Goal: Navigation & Orientation: Find specific page/section

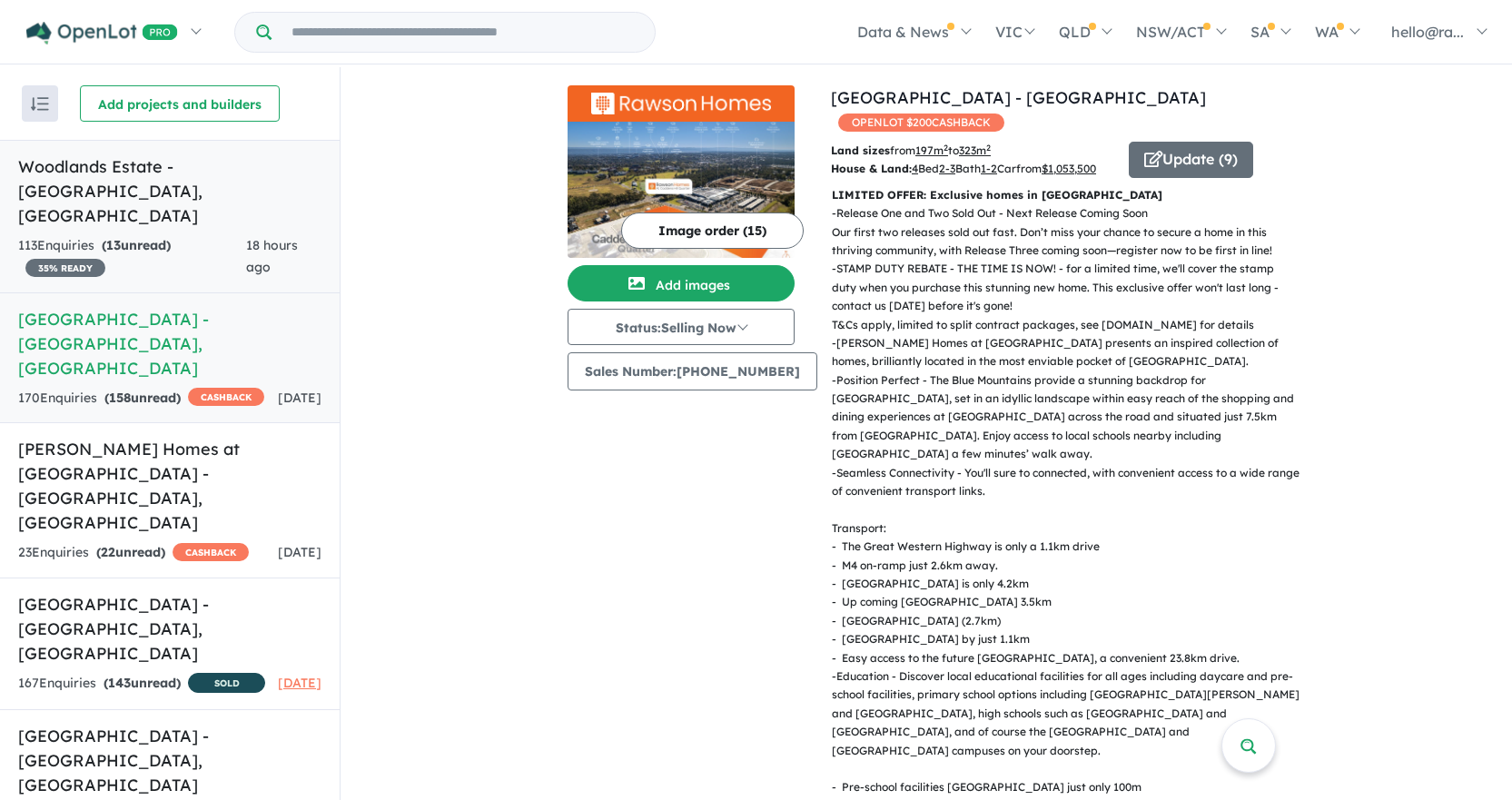
click at [194, 185] on link "Woodlands Estate - Vineyard , NSW 113 Enquir ies ( 13 unread) 35 % READY 18 hou…" at bounding box center [170, 216] width 339 height 153
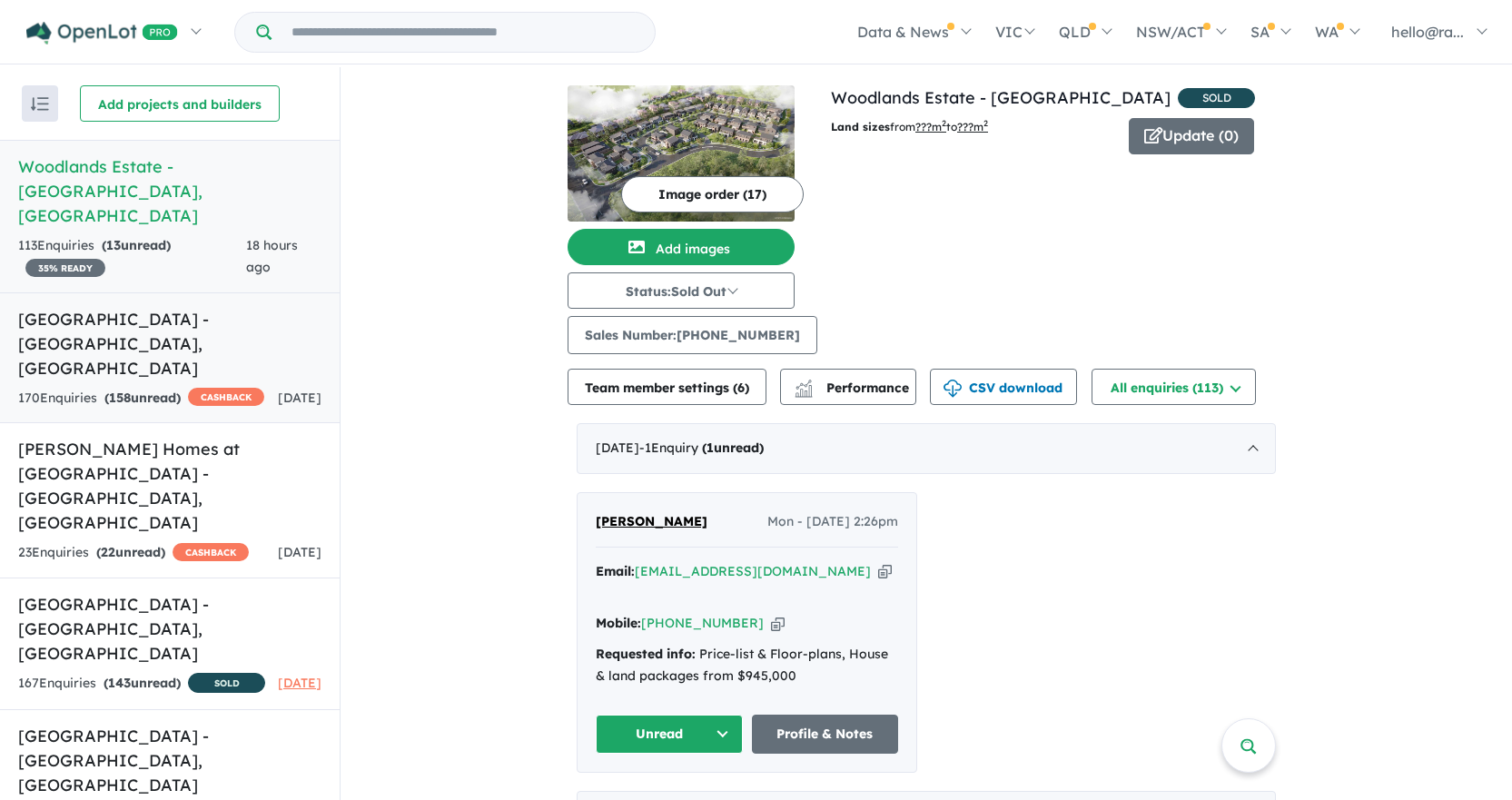
click at [195, 307] on h5 "Caddens Hill Quarter Estate - Caddens , NSW" at bounding box center [170, 343] width 304 height 73
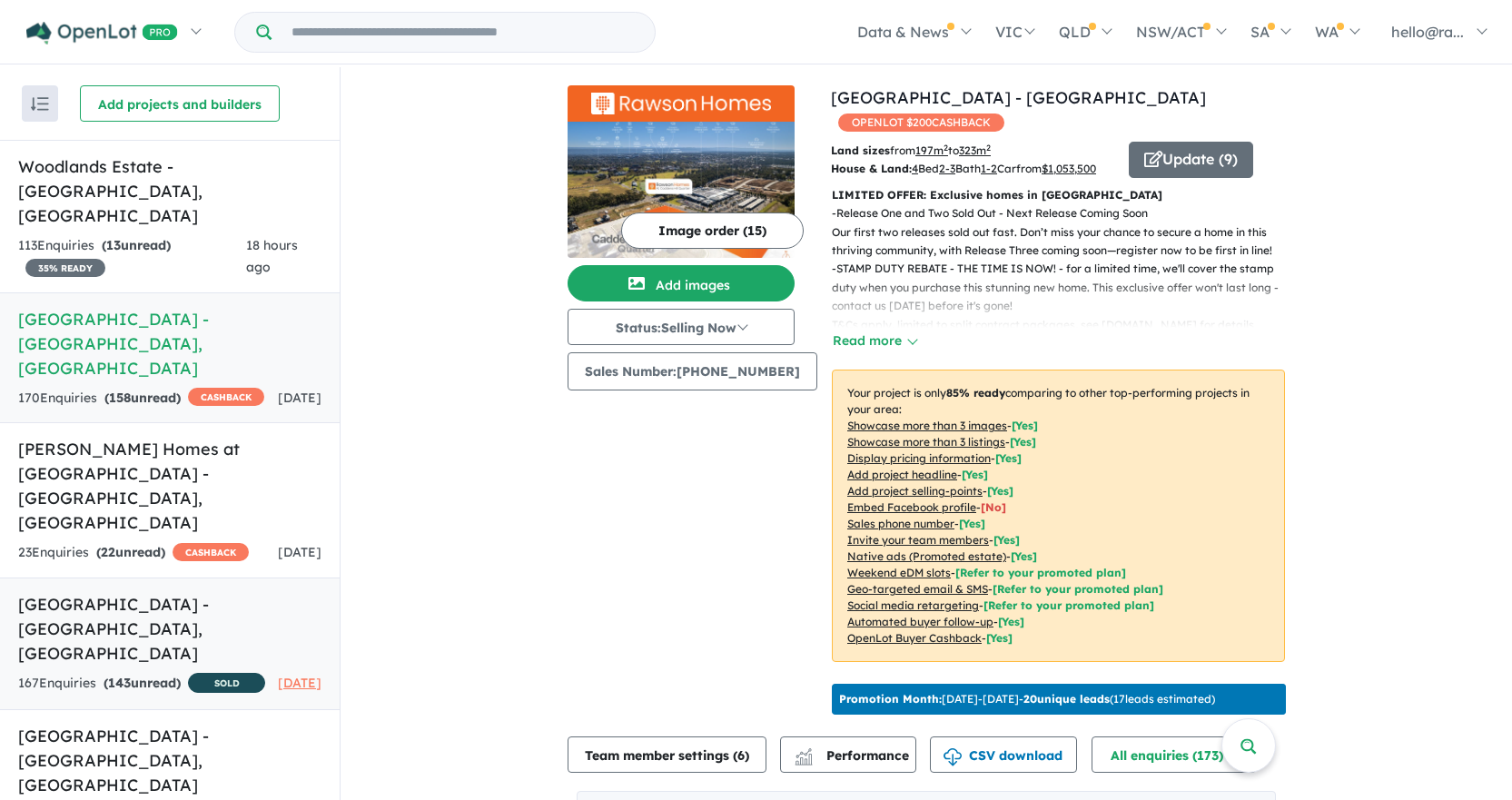
click at [201, 577] on link "Eucalypt Grove Estate - Austral , NSW 167 Enquir ies ( 143 unread) SOLD 12 days…" at bounding box center [170, 644] width 339 height 133
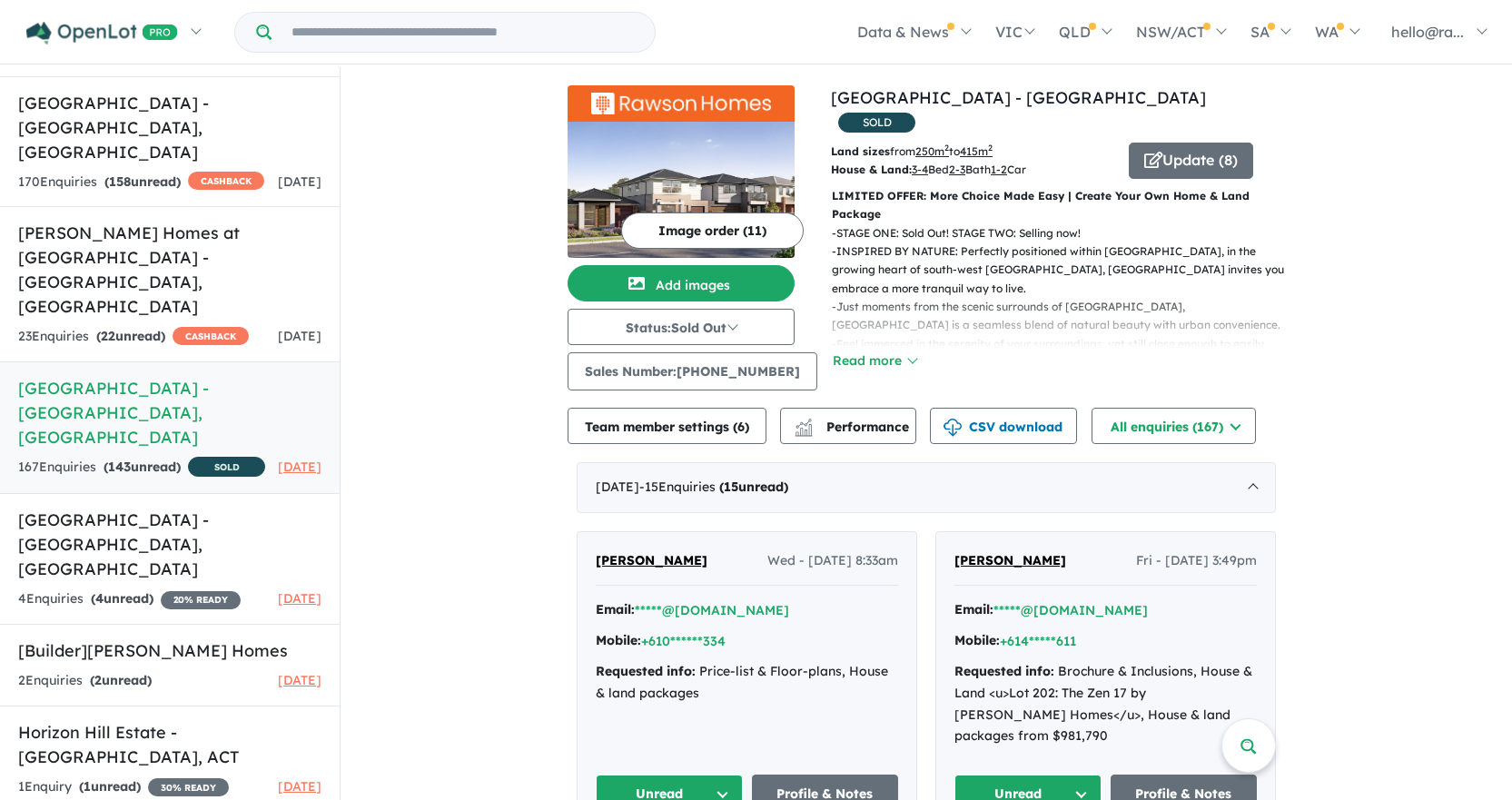
scroll to position [3, 0]
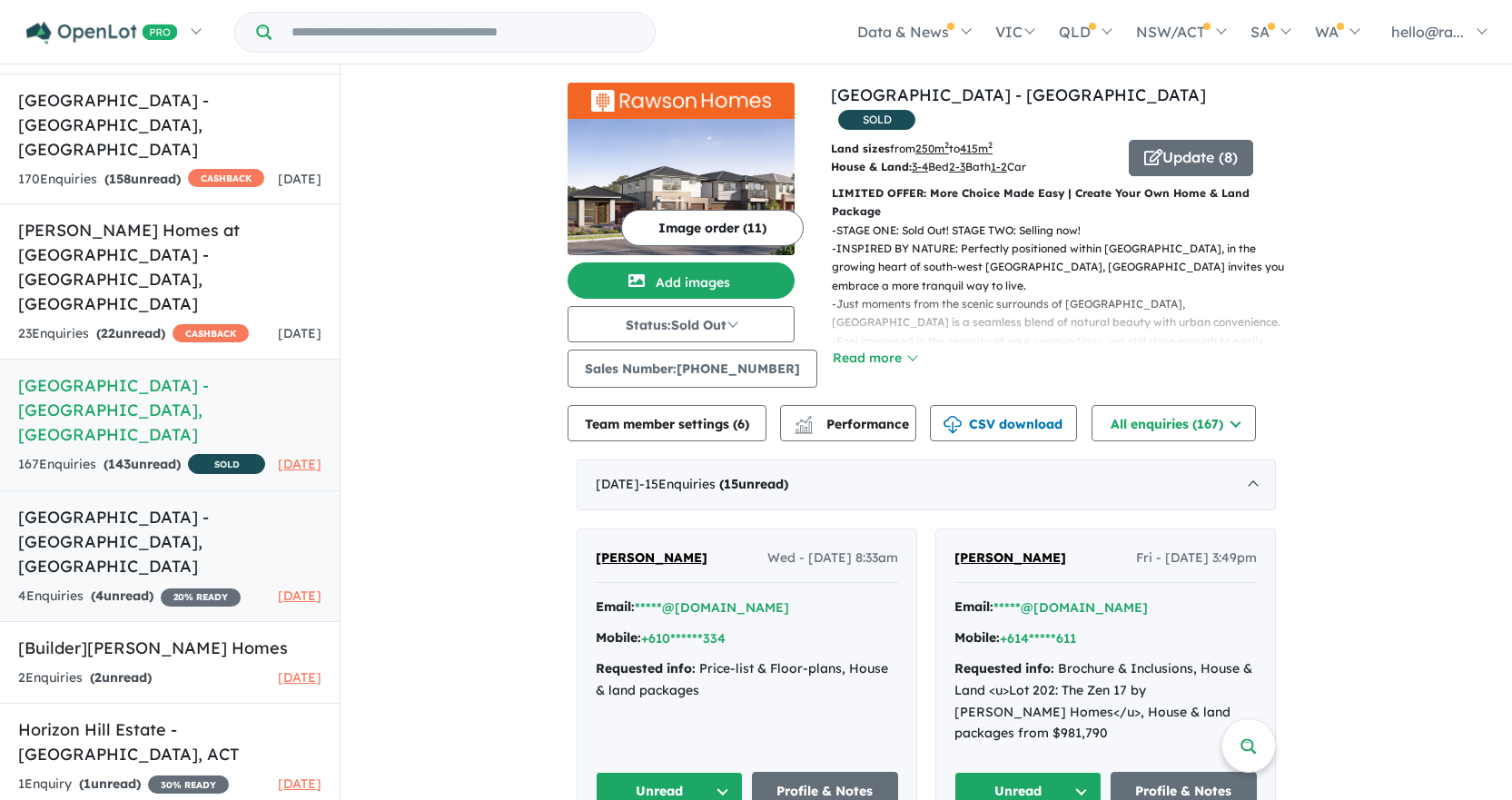
click at [179, 491] on link "Madison Gardens Estate - Austral , NSW 4 Enquir ies ( 4 unread) 20 % READY 14 d…" at bounding box center [170, 556] width 339 height 132
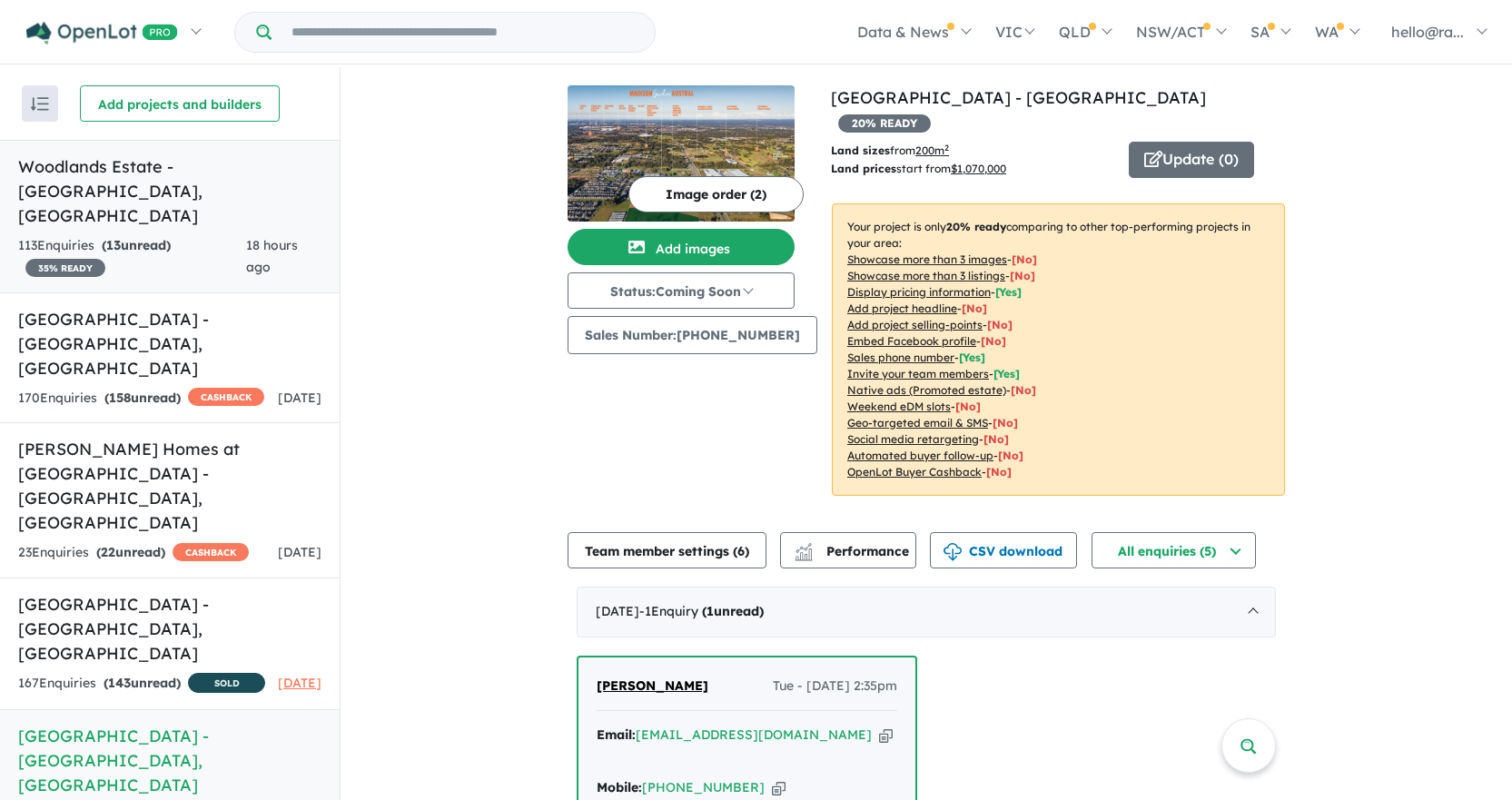
click at [171, 237] on strong "( 13 unread)" at bounding box center [136, 245] width 69 height 16
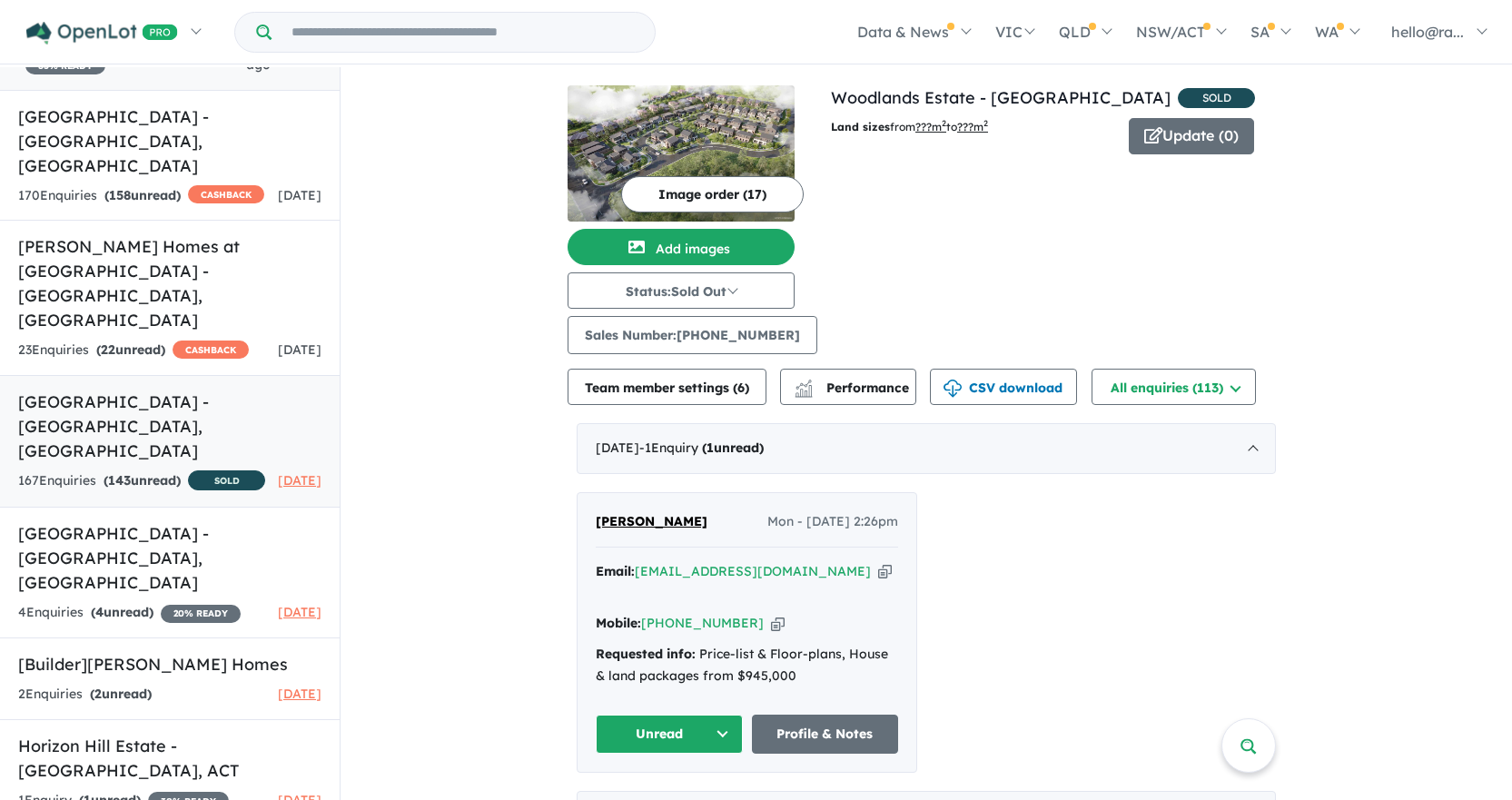
scroll to position [216, 0]
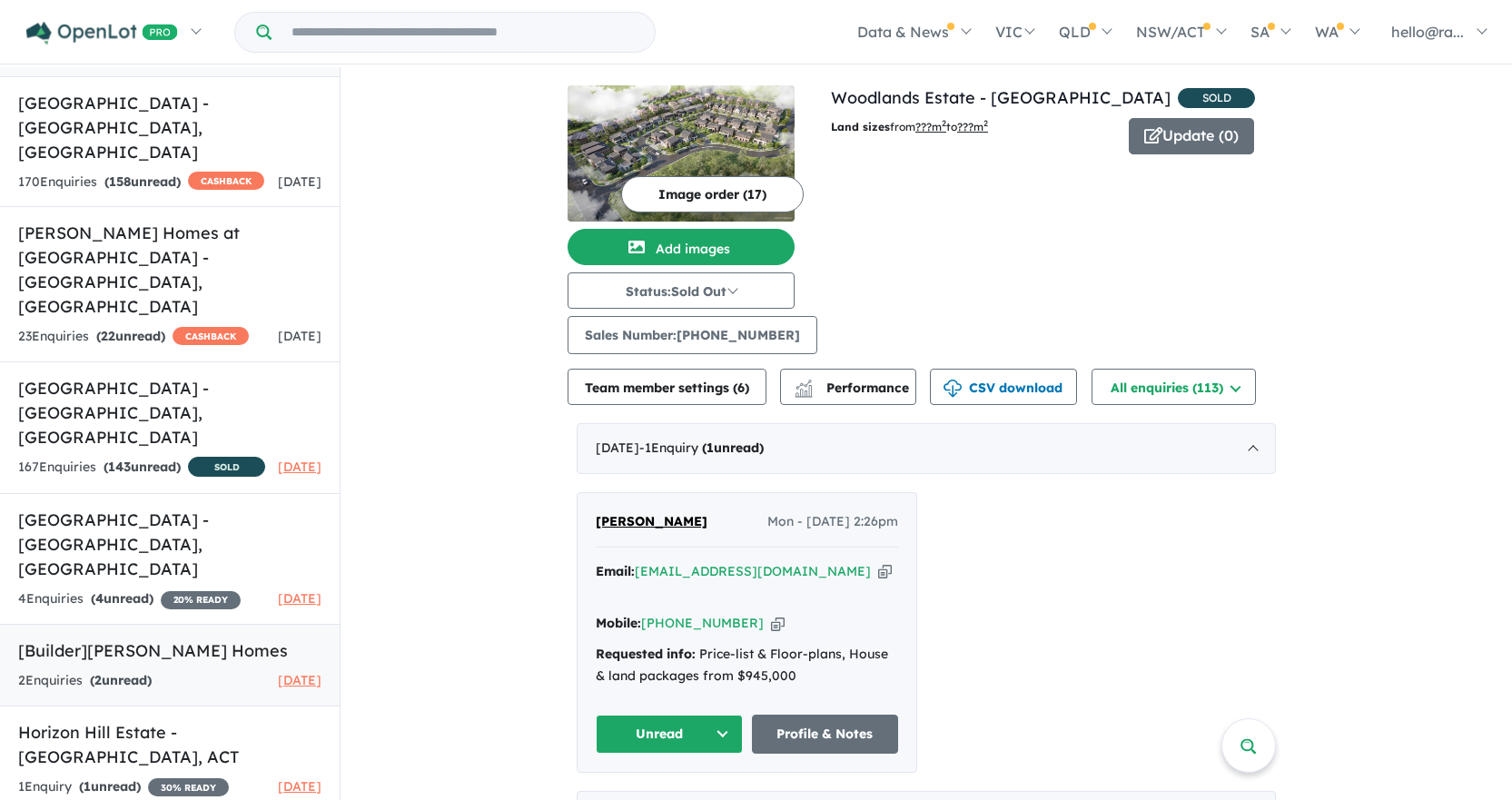
click at [112, 638] on h5 "[Builder] Rawson Homes" at bounding box center [170, 650] width 304 height 24
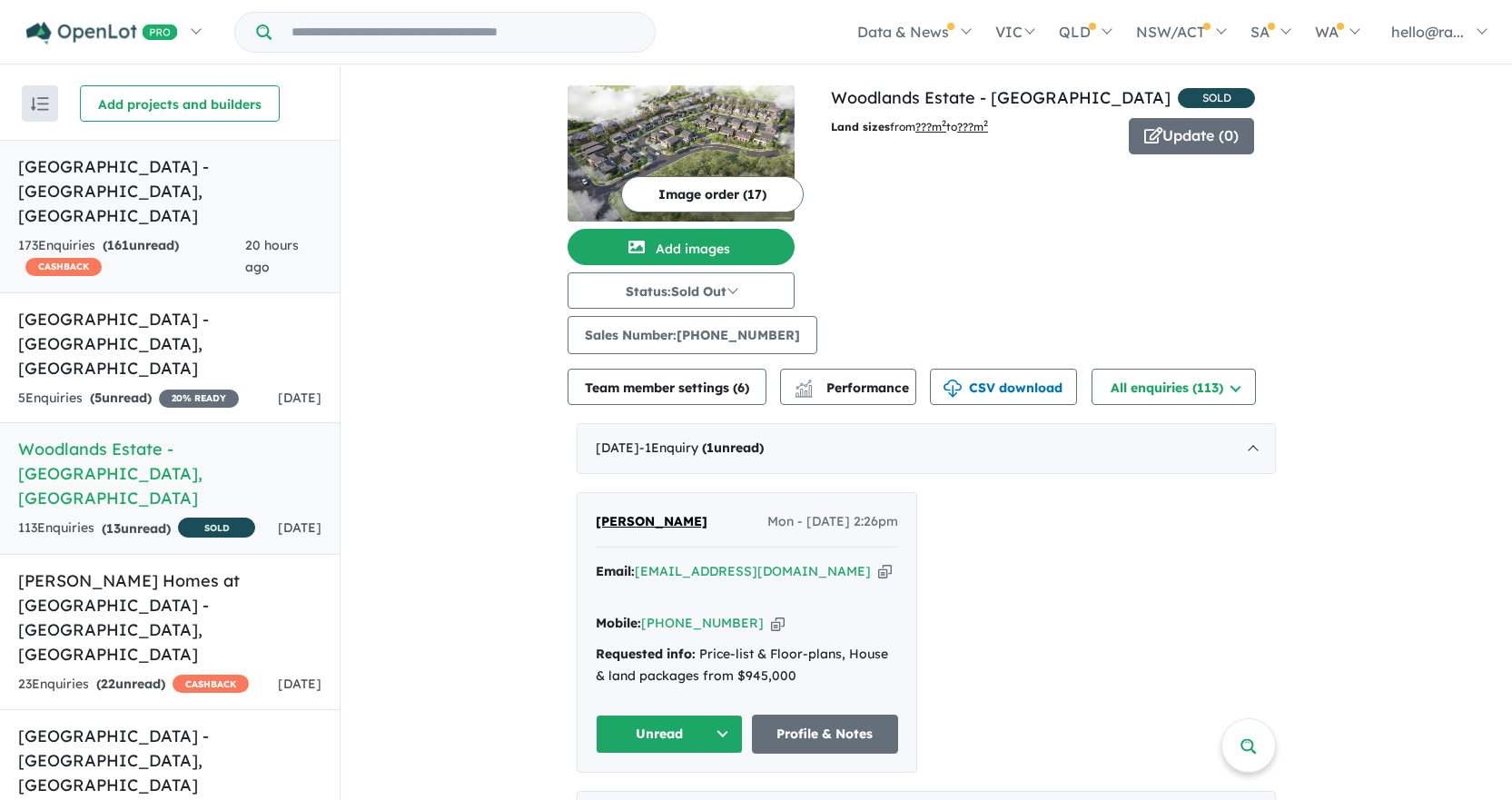
click at [175, 237] on strong "( 161 unread)" at bounding box center [140, 245] width 76 height 16
